Goal: Find specific page/section: Find specific page/section

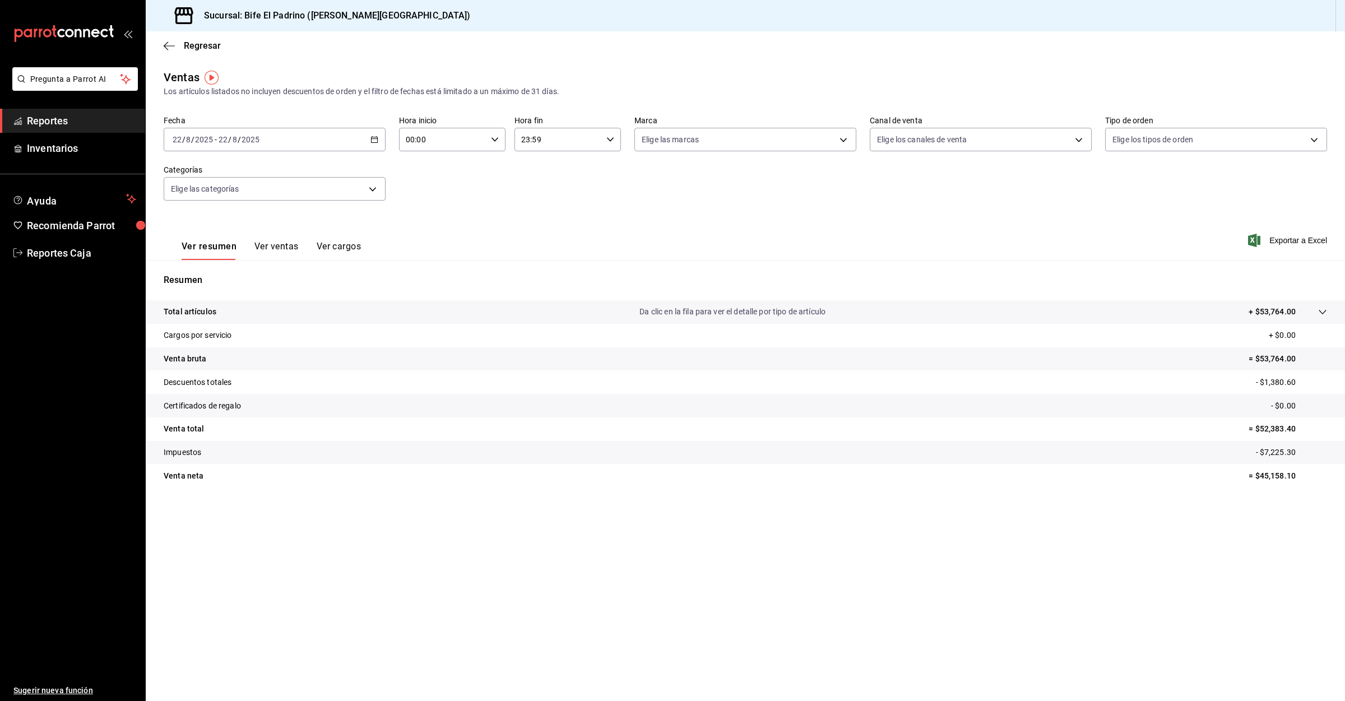
click at [54, 118] on span "Reportes" at bounding box center [81, 120] width 109 height 15
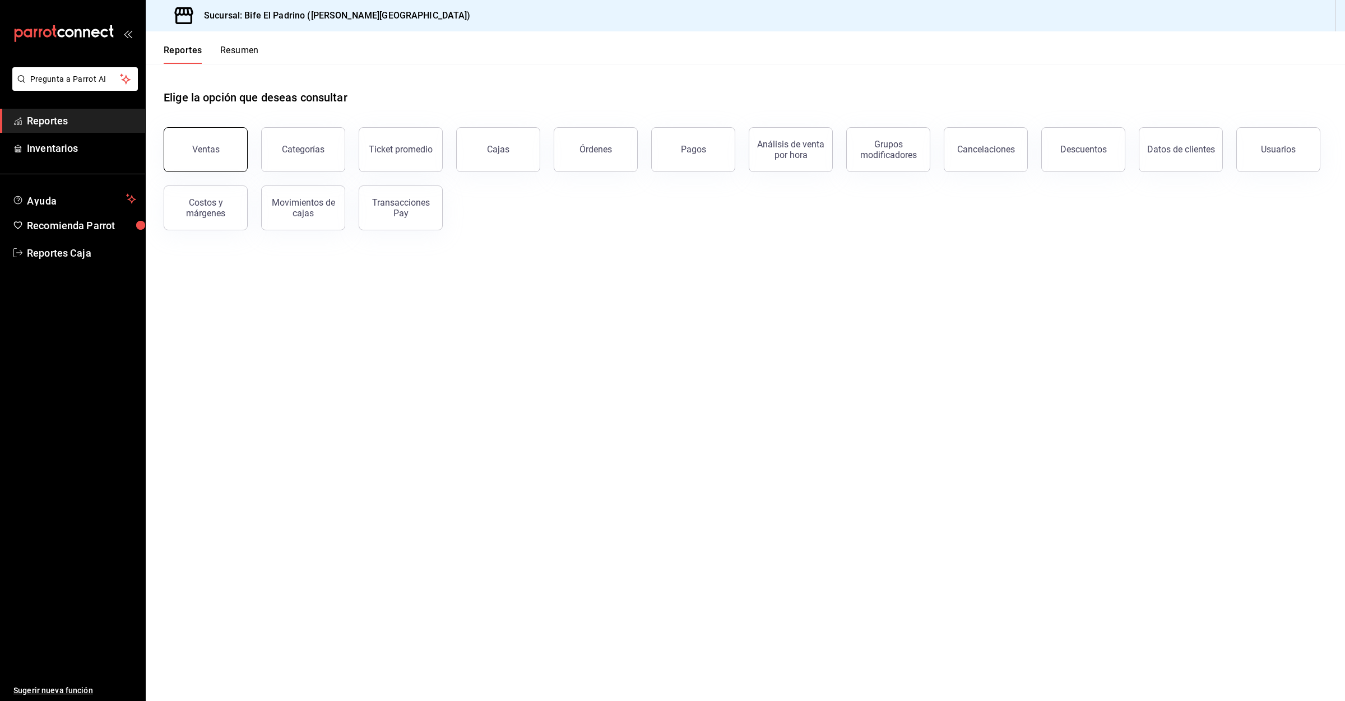
click at [201, 155] on button "Ventas" at bounding box center [206, 149] width 84 height 45
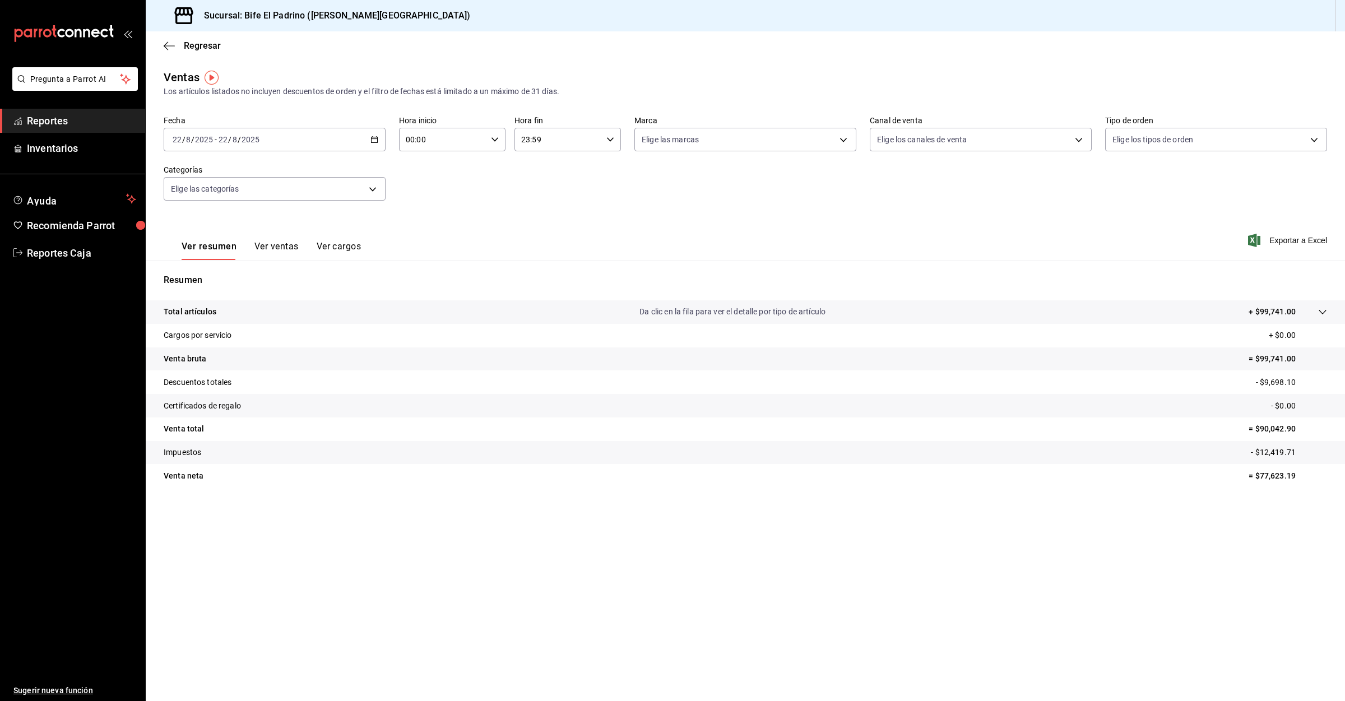
click at [55, 120] on span "Reportes" at bounding box center [81, 120] width 109 height 15
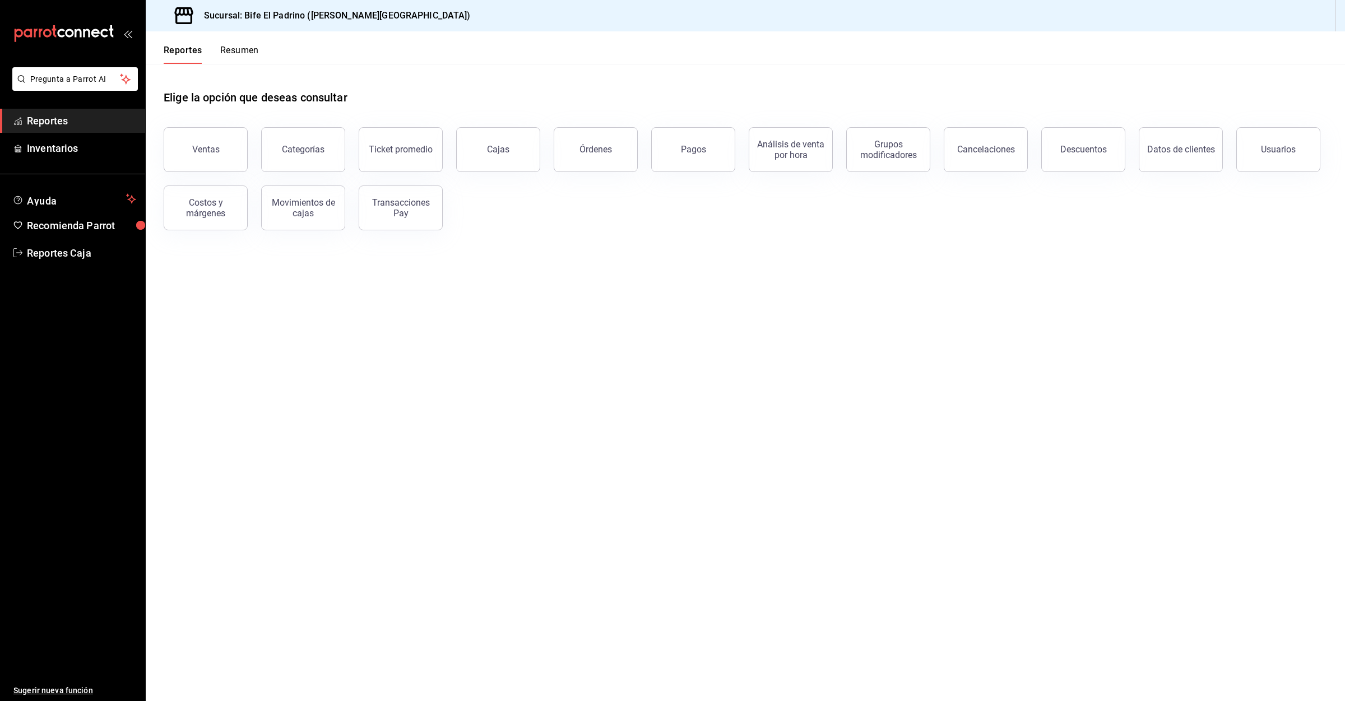
click at [61, 122] on span "Reportes" at bounding box center [81, 120] width 109 height 15
click at [211, 150] on div "Ventas" at bounding box center [205, 149] width 27 height 11
